Goal: Information Seeking & Learning: Learn about a topic

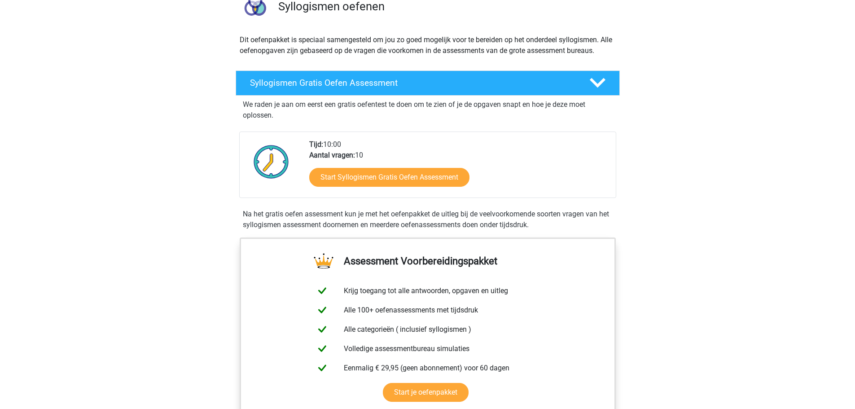
scroll to position [90, 0]
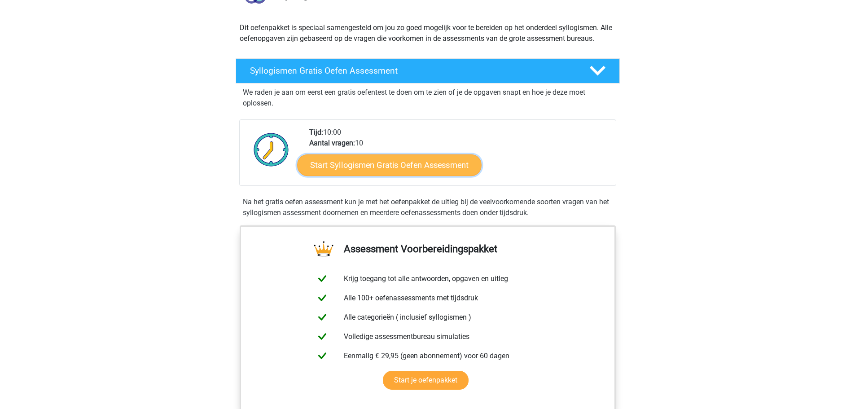
click at [398, 163] on link "Start Syllogismen Gratis Oefen Assessment" at bounding box center [389, 165] width 184 height 22
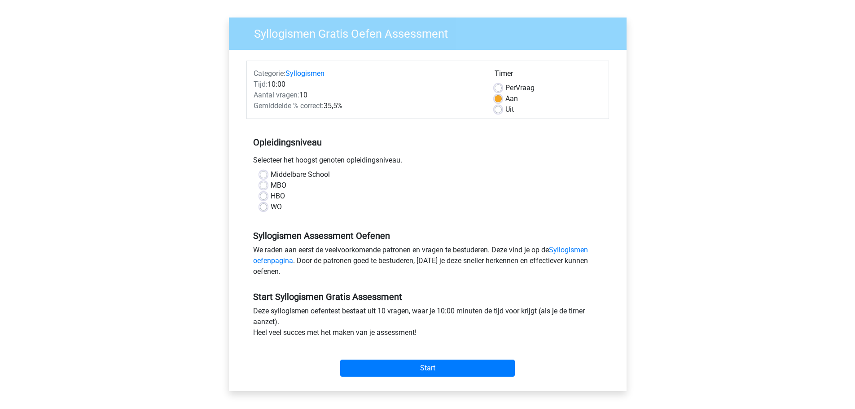
scroll to position [90, 0]
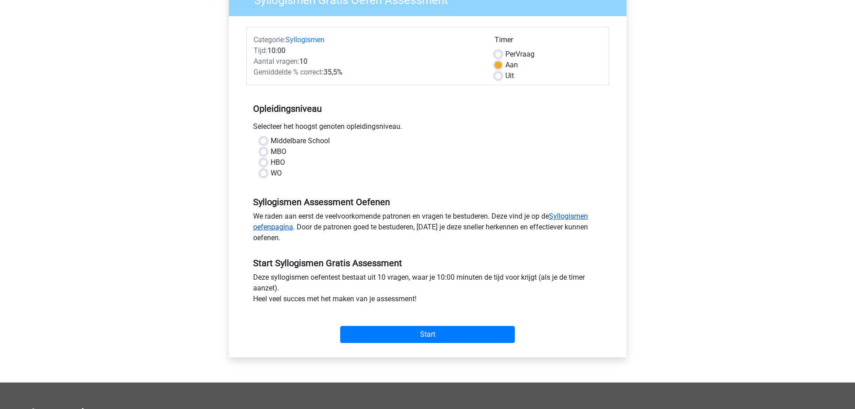
click at [271, 224] on link "Syllogismen oefenpagina" at bounding box center [420, 221] width 335 height 19
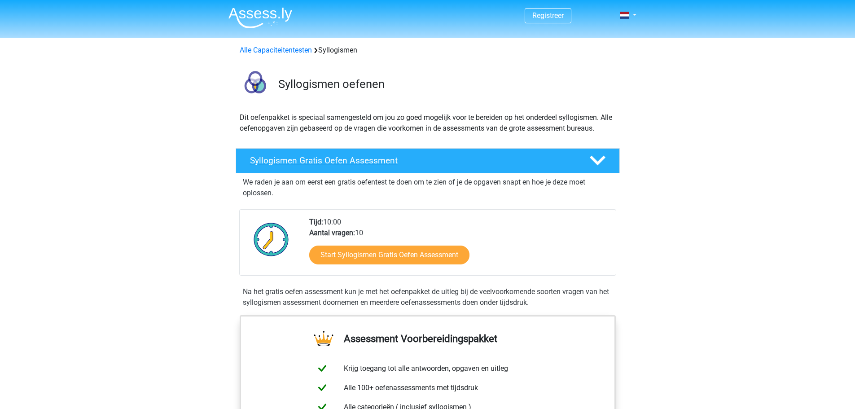
click at [346, 164] on h4 "Syllogismen Gratis Oefen Assessment" at bounding box center [412, 160] width 325 height 10
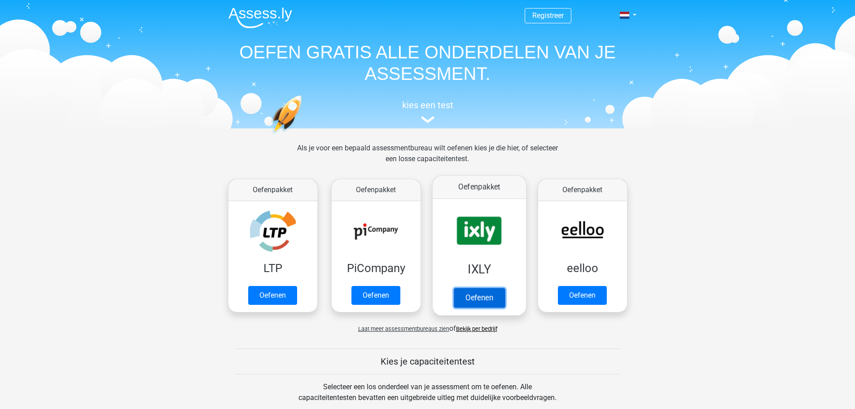
click at [480, 294] on link "Oefenen" at bounding box center [478, 298] width 51 height 20
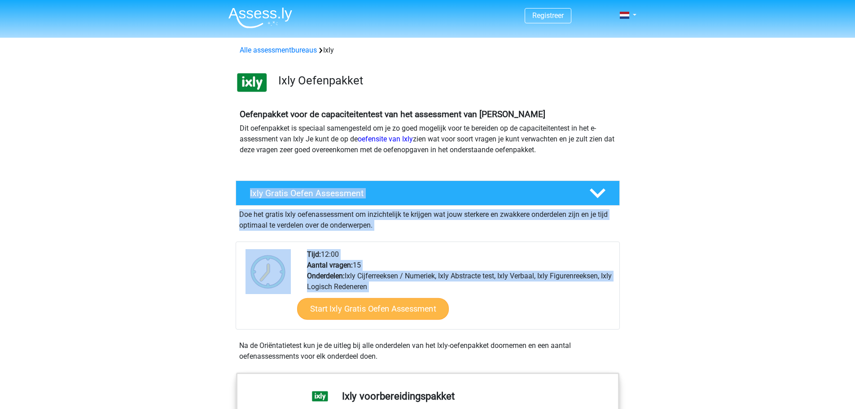
drag, startPoint x: 249, startPoint y: 174, endPoint x: 371, endPoint y: 249, distance: 142.4
copy div "Ixly Gratis Oefen Assessment Doe het gratis Ixly oefenassessment om inzichtelij…"
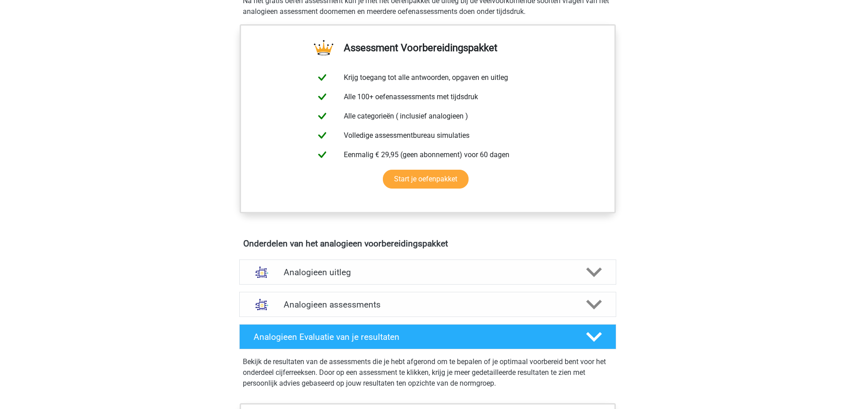
scroll to position [359, 0]
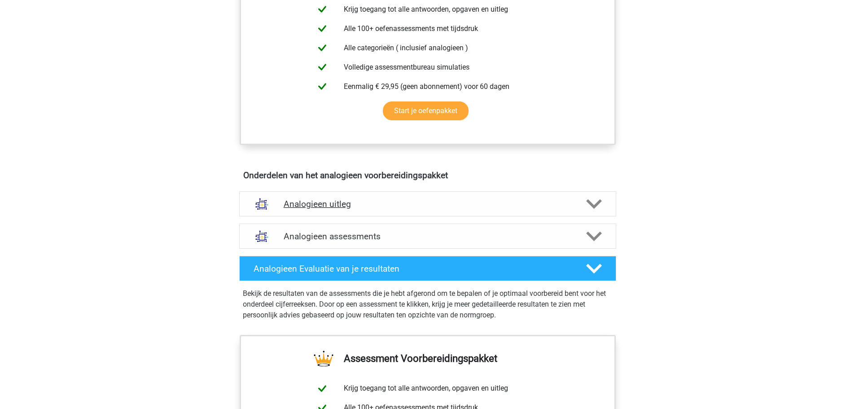
click at [592, 203] on icon at bounding box center [594, 204] width 16 height 16
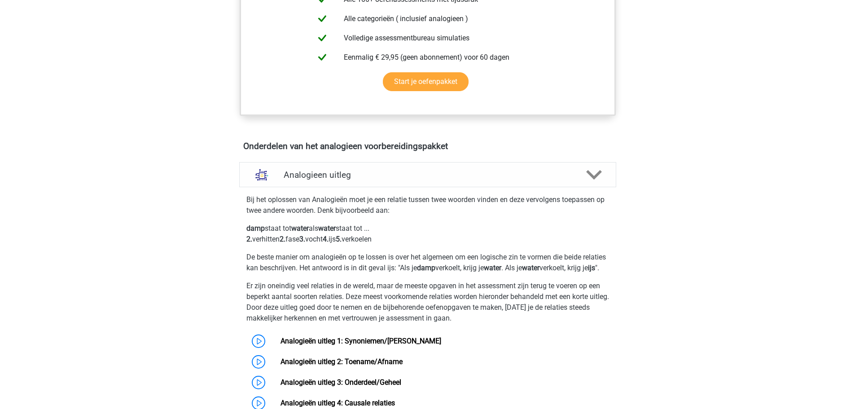
scroll to position [404, 0]
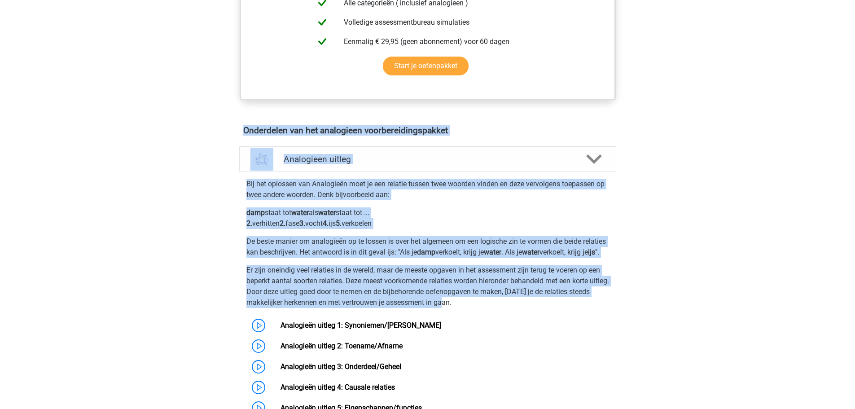
drag, startPoint x: 239, startPoint y: 128, endPoint x: 505, endPoint y: 312, distance: 324.1
click at [505, 312] on div "Onderdelen van het analogieen voorbereidingspakket Analogieen uitleg Bij het op…" at bounding box center [427, 345] width 419 height 446
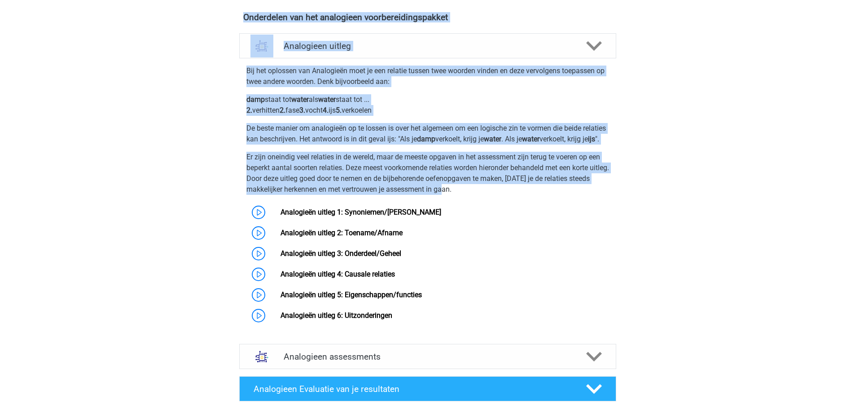
scroll to position [538, 0]
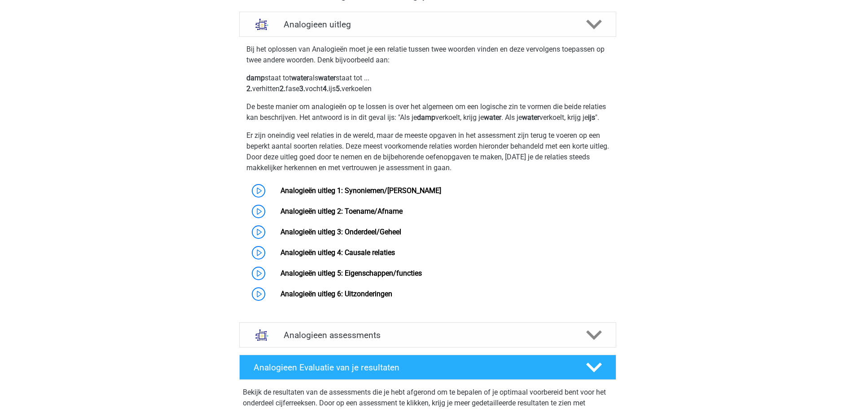
click at [758, 235] on div "Registreer Nederlands English" at bounding box center [427, 172] width 855 height 1420
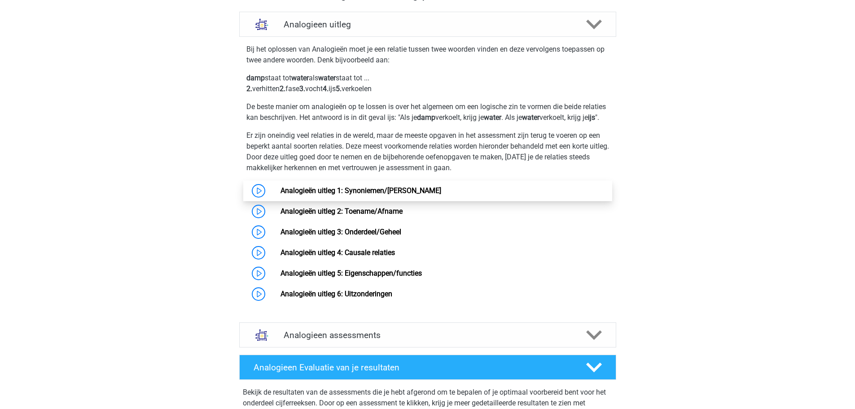
click at [310, 195] on link "Analogieën uitleg 1: Synoniemen/[PERSON_NAME]" at bounding box center [360, 190] width 161 height 9
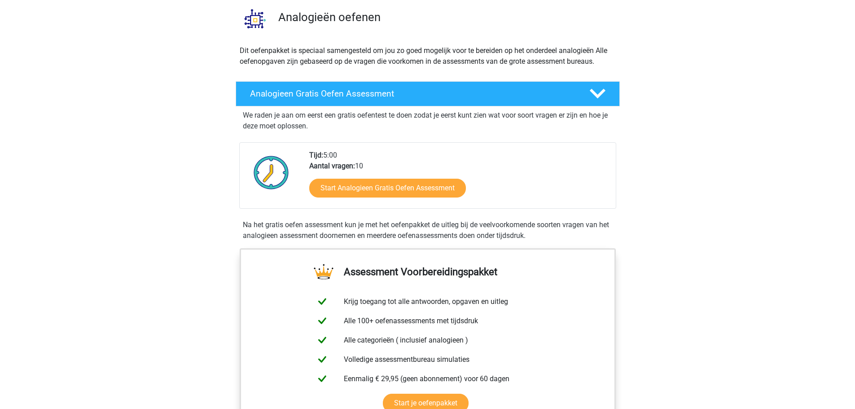
scroll to position [90, 0]
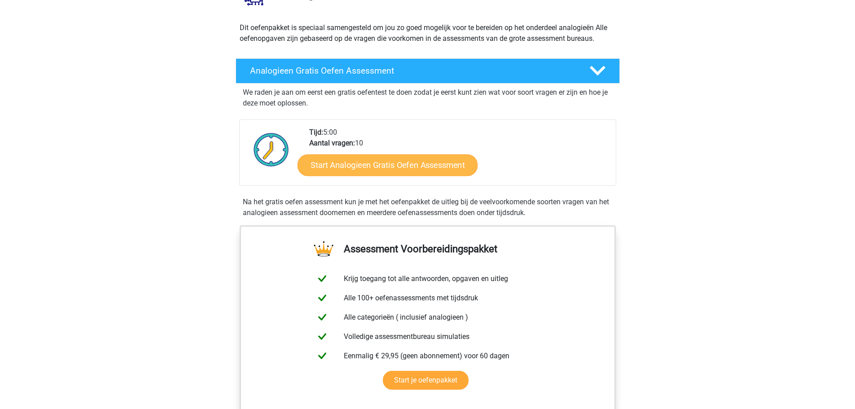
drag, startPoint x: 468, startPoint y: 165, endPoint x: 307, endPoint y: 164, distance: 161.5
click at [312, 164] on div "Start Analogieen Gratis Oefen Assessment" at bounding box center [458, 167] width 299 height 37
